Goal: Information Seeking & Learning: Learn about a topic

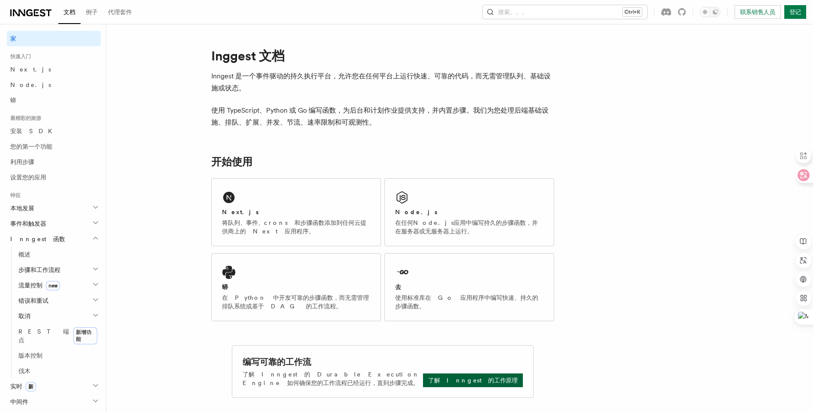
click at [474, 381] on p "了解 Inngest 的工作原理" at bounding box center [472, 380] width 89 height 9
click at [477, 379] on p "了解 Inngest 的工作原理" at bounding box center [472, 380] width 89 height 9
click at [529, 13] on button "搜索。。。 Ctrl+K" at bounding box center [564, 12] width 165 height 14
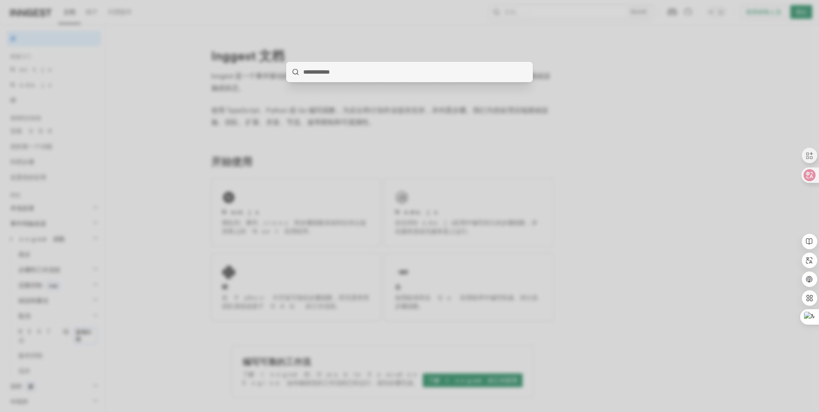
click at [325, 74] on input "search" at bounding box center [409, 72] width 247 height 21
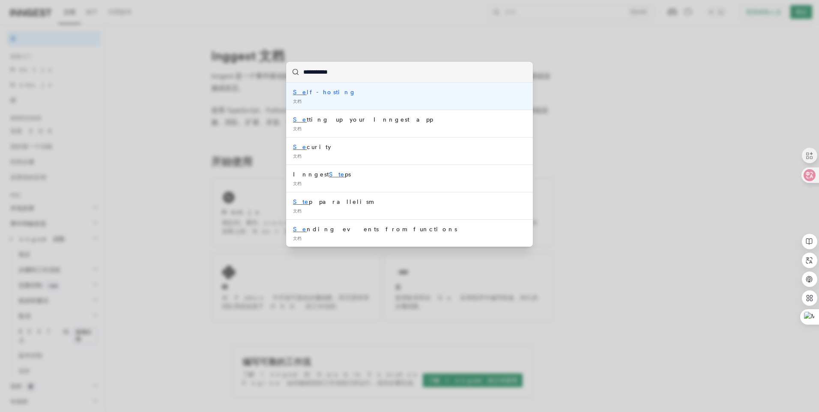
type input "********"
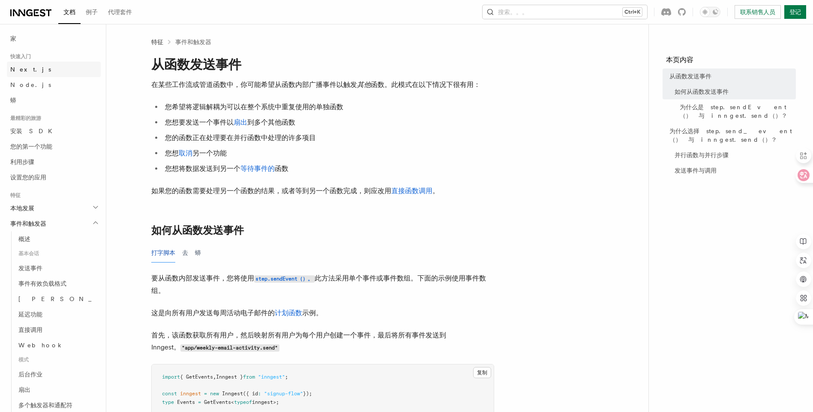
click at [18, 71] on span "Next.js" at bounding box center [30, 69] width 41 height 7
